Goal: Task Accomplishment & Management: Use online tool/utility

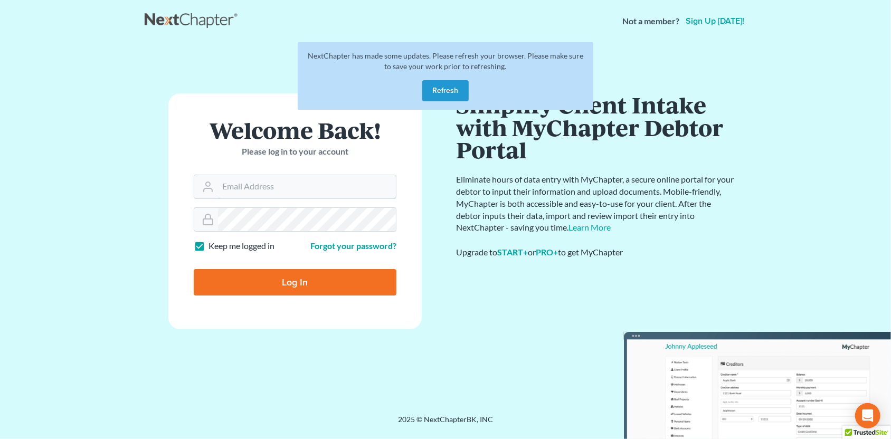
type input "SEAN@HARNAGELAW.COM"
click at [292, 278] on input "Log In" at bounding box center [295, 282] width 203 height 26
type input "Thinking..."
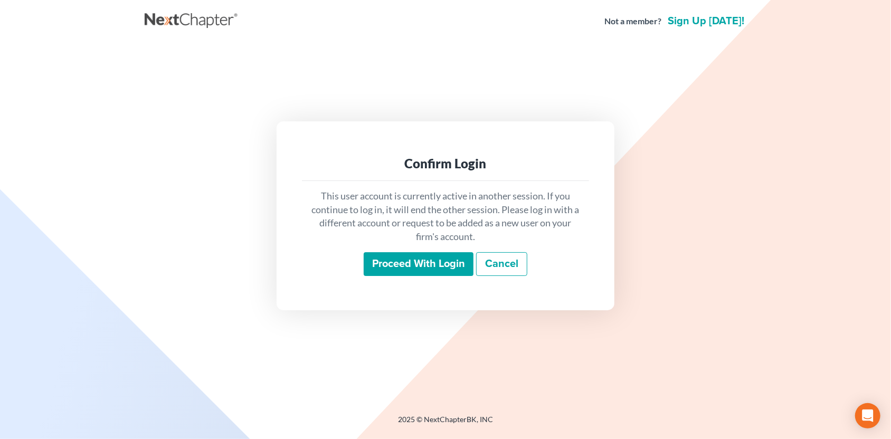
click at [400, 267] on input "Proceed with login" at bounding box center [419, 264] width 110 height 24
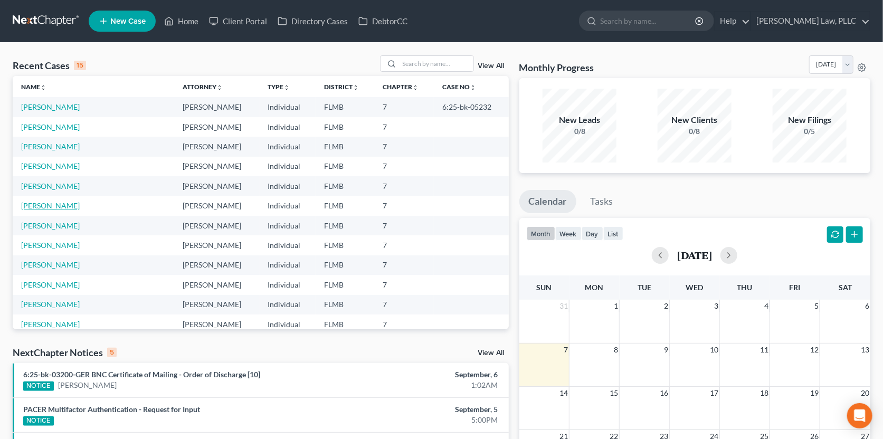
click at [51, 205] on link "[PERSON_NAME]" at bounding box center [50, 205] width 59 height 9
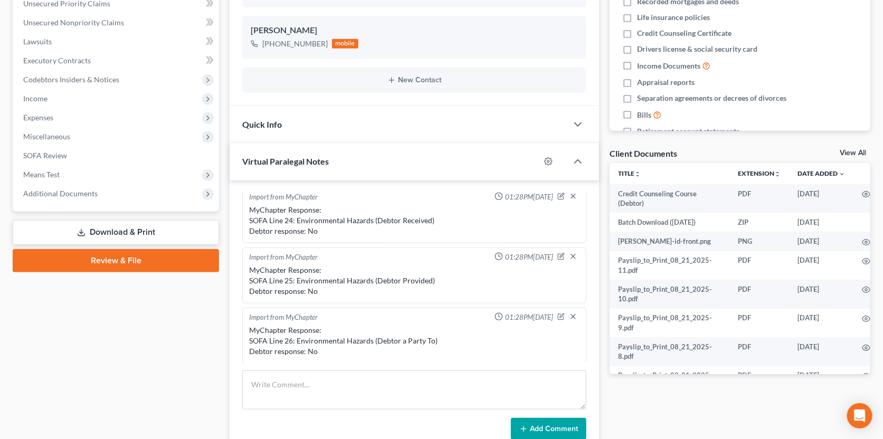
scroll to position [354, 0]
